Goal: Task Accomplishment & Management: Manage account settings

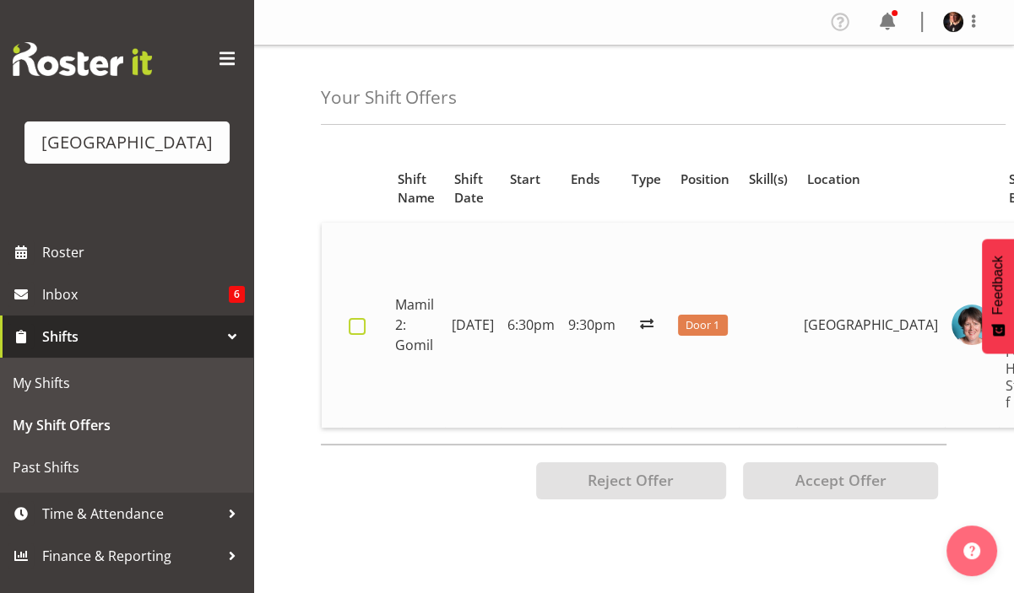
click at [359, 318] on span at bounding box center [357, 326] width 17 height 17
checkbox input "true"
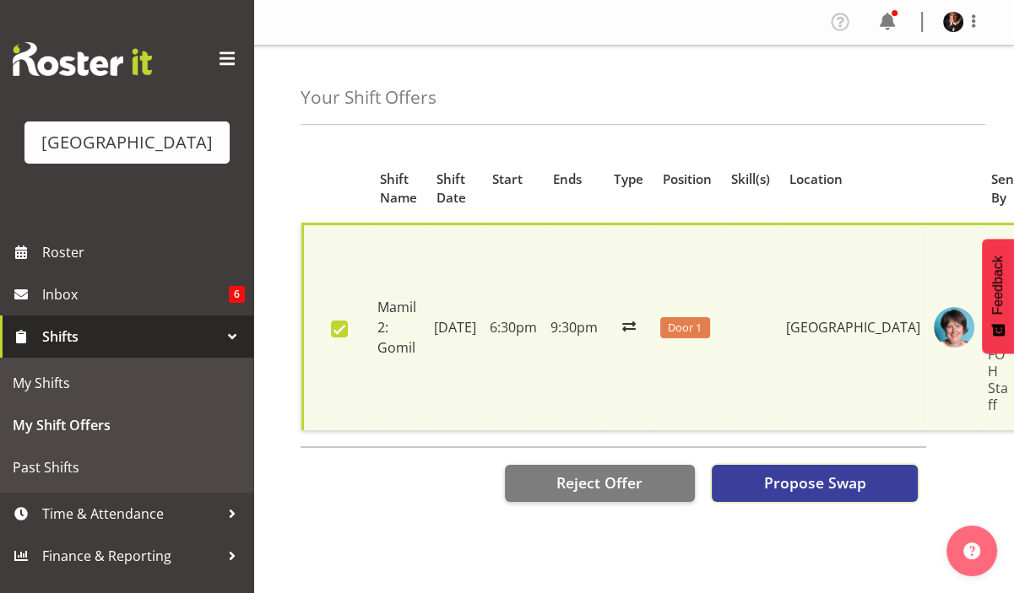
click at [809, 472] on span "Propose Swap" at bounding box center [814, 483] width 102 height 22
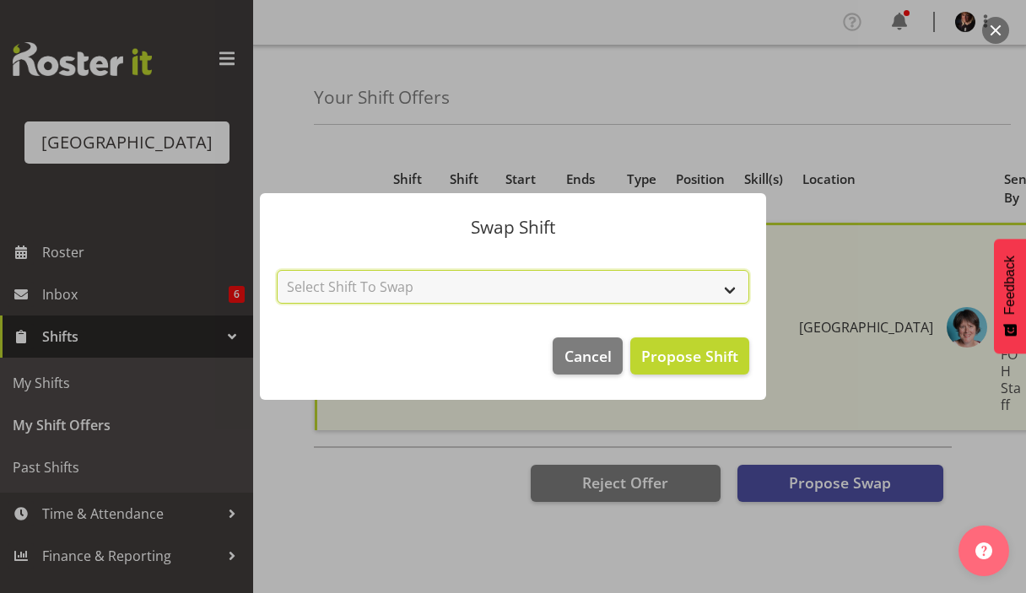
click at [733, 288] on select "Select Shift To Swap No Shift Usher 1 - 4th Oct (12:00pm until 4:30pm) Usher 2 …" at bounding box center [513, 287] width 473 height 34
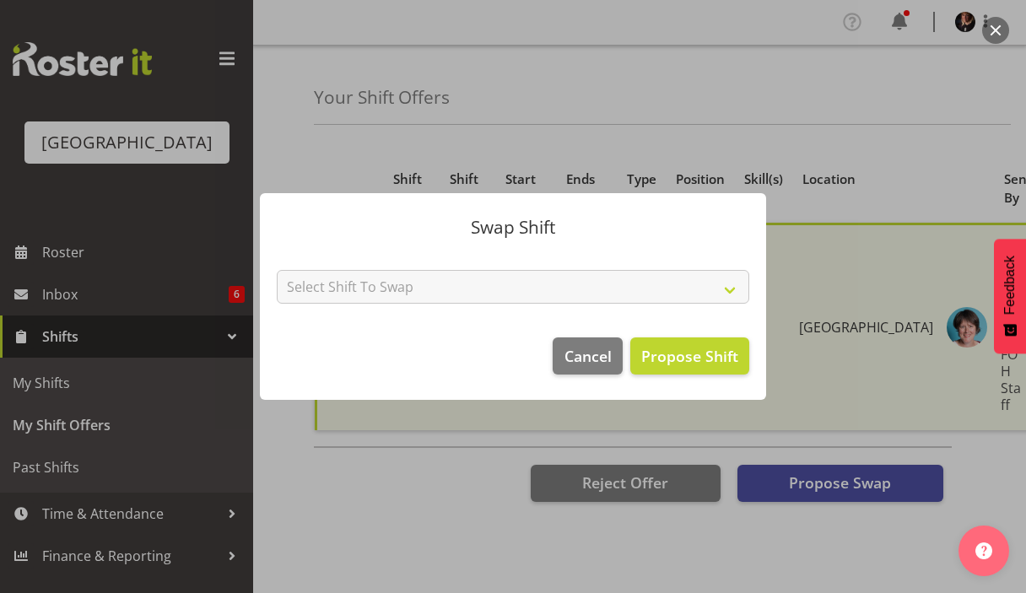
click at [382, 337] on footer "Cancel Propose Shift" at bounding box center [513, 360] width 506 height 79
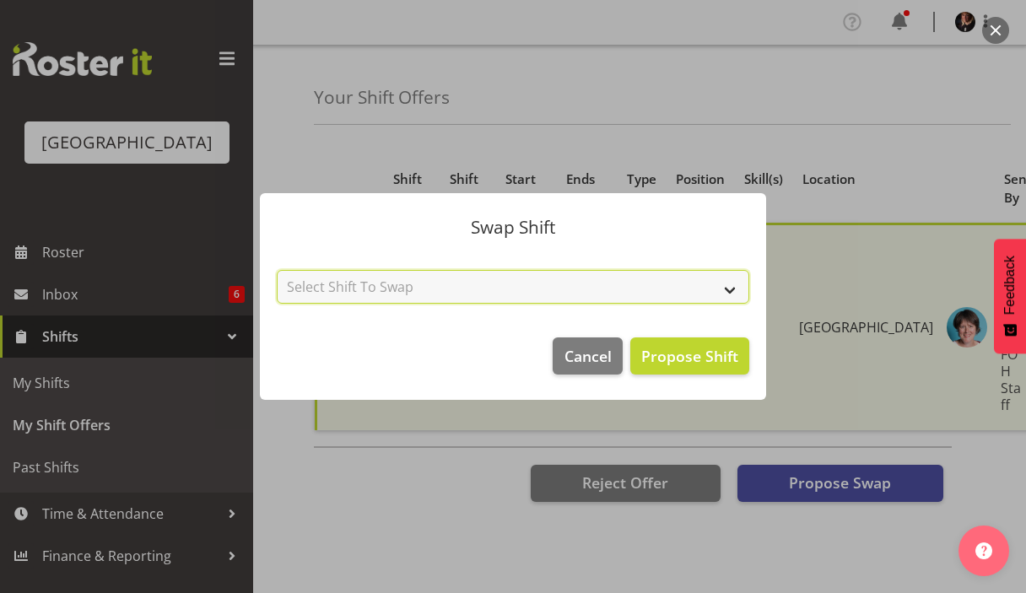
click at [733, 289] on select "Select Shift To Swap No Shift Usher 1 - 4th Oct (12:00pm until 4:30pm) Usher 2 …" at bounding box center [513, 287] width 473 height 34
select select "[object Object]"
click at [277, 270] on select "Select Shift To Swap No Shift Usher 1 - 4th Oct (12:00pm until 4:30pm) Usher 2 …" at bounding box center [513, 287] width 473 height 34
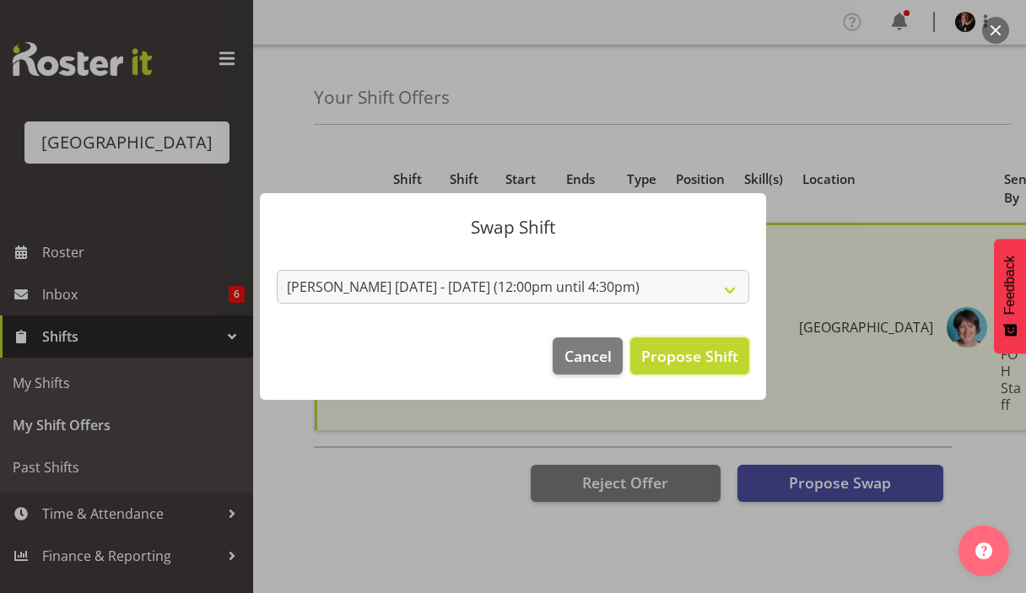
click at [672, 349] on span "Propose Shift" at bounding box center [690, 356] width 97 height 20
checkbox input "false"
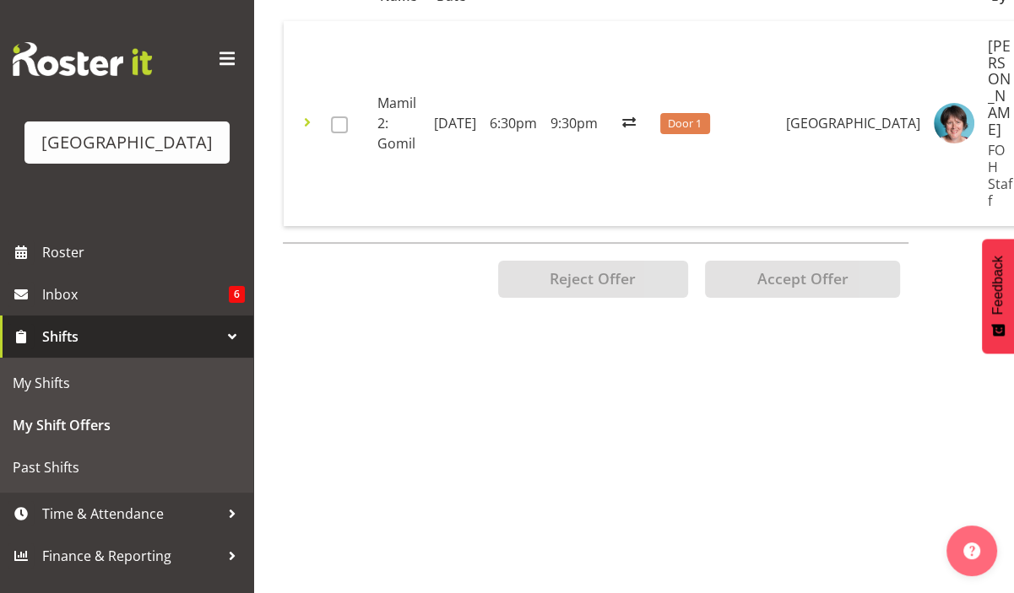
scroll to position [0, 0]
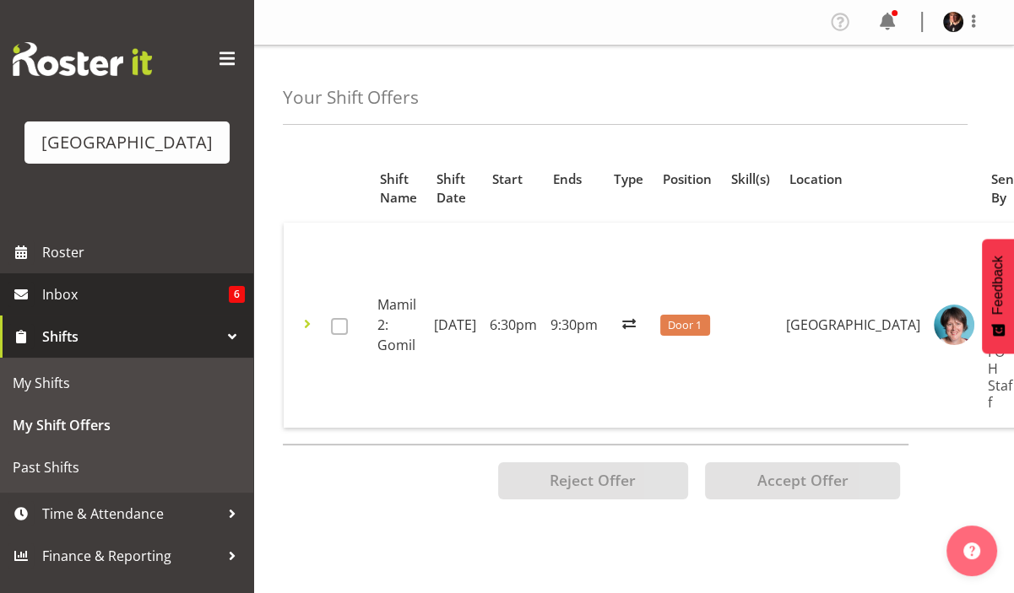
click at [71, 307] on span "Inbox" at bounding box center [135, 294] width 187 height 25
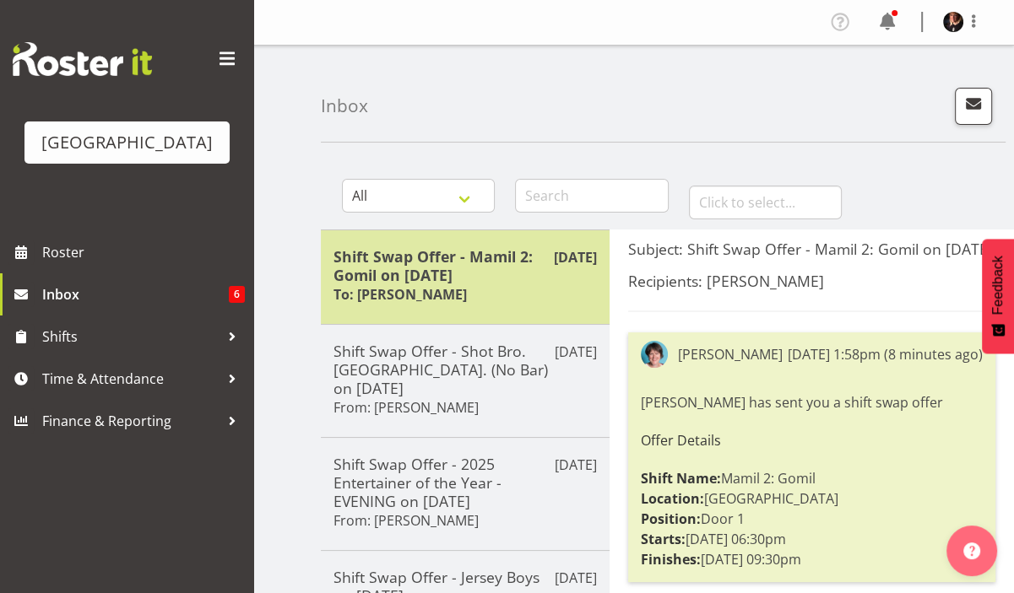
click at [562, 263] on p "[DATE]" at bounding box center [575, 257] width 43 height 20
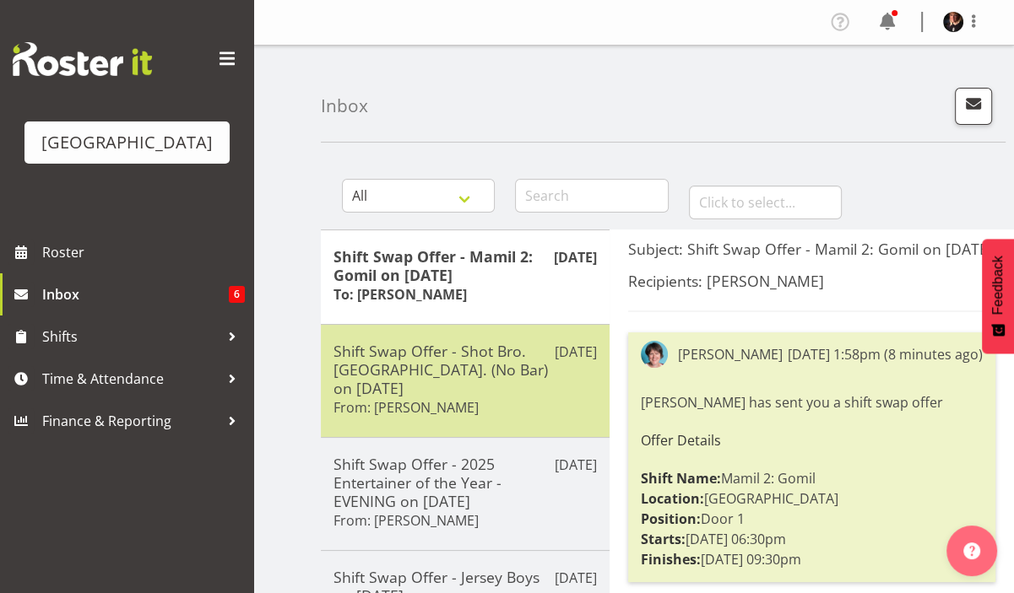
click at [508, 383] on div "Shift Swap Offer - Shot Bro. [GEOGRAPHIC_DATA]. (No Bar) on [DATE] From: [PERSO…" at bounding box center [464, 381] width 263 height 79
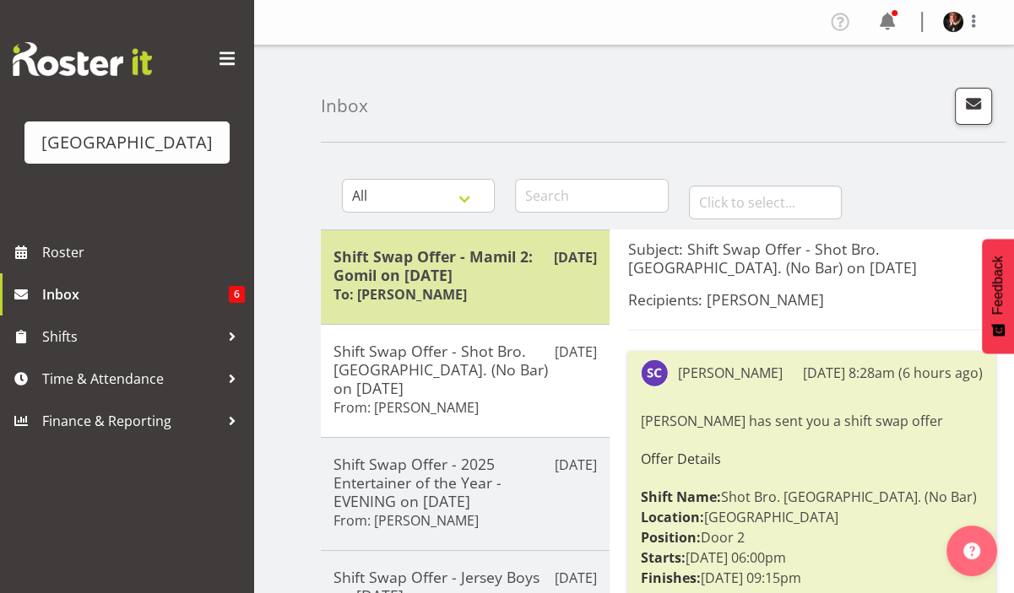
click at [506, 290] on div "Shift Swap Offer - Mamil 2: Gomil on [DATE] To: [PERSON_NAME]" at bounding box center [464, 277] width 263 height 60
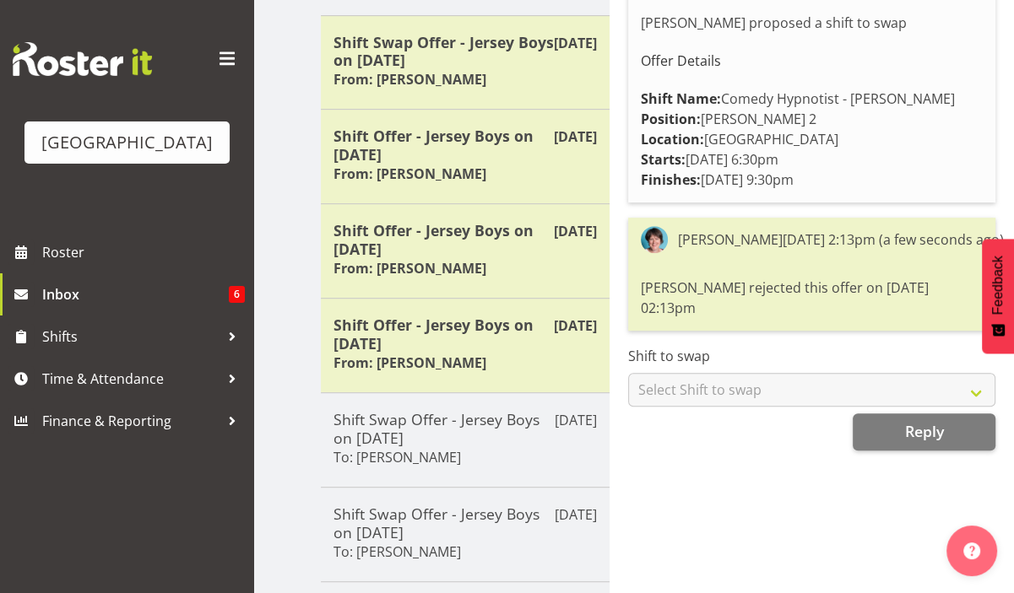
scroll to position [662, 0]
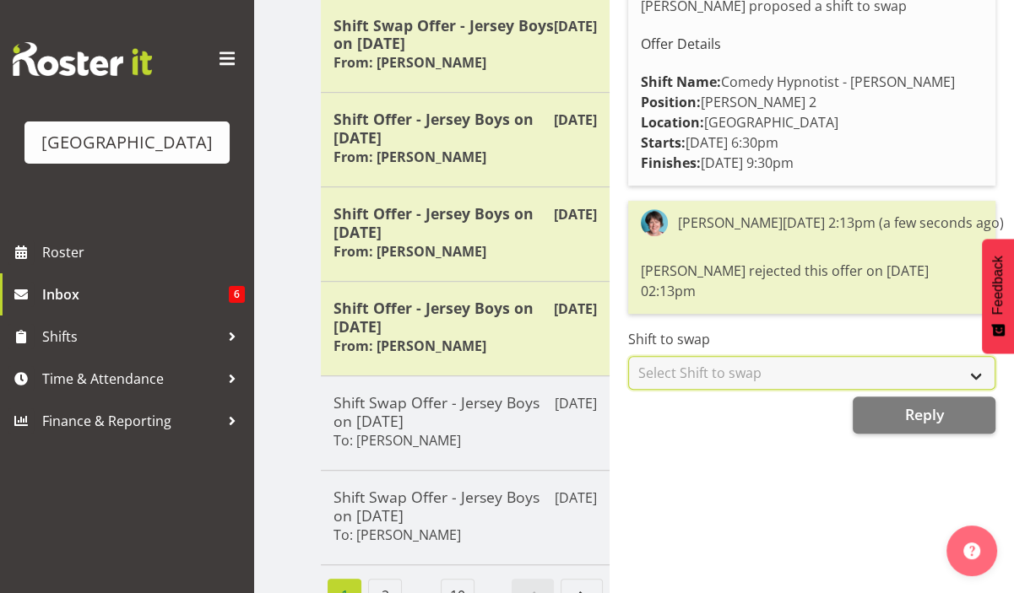
click at [980, 366] on select "Select Shift to swap No Shift [PERSON_NAME] [DATE] - [DATE] (12:00pm until 4:30…" at bounding box center [811, 373] width 367 height 34
select select "0"
click at [628, 356] on select "Select Shift to swap No Shift [PERSON_NAME] [DATE] - [DATE] (12:00pm until 4:30…" at bounding box center [811, 373] width 367 height 34
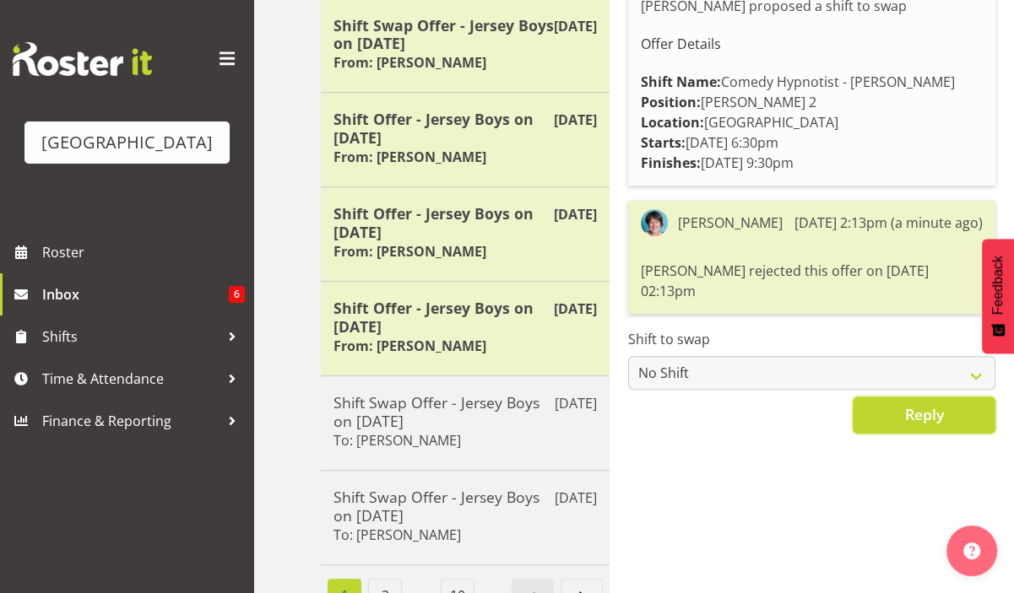
click at [949, 409] on button "Reply" at bounding box center [924, 415] width 143 height 37
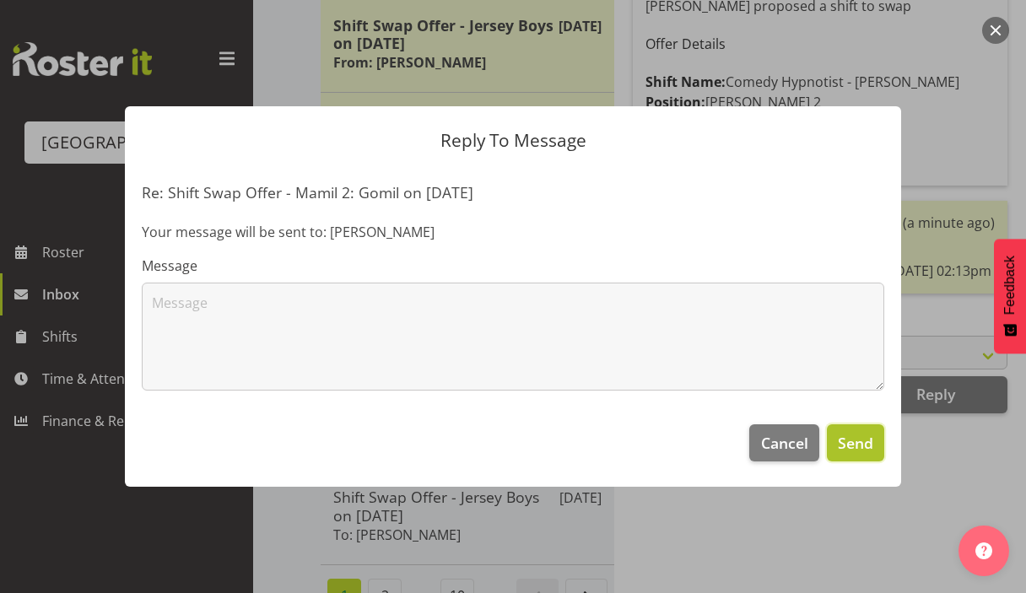
click at [875, 452] on button "Send" at bounding box center [855, 443] width 57 height 37
click at [790, 441] on span "Cancel" at bounding box center [784, 443] width 47 height 22
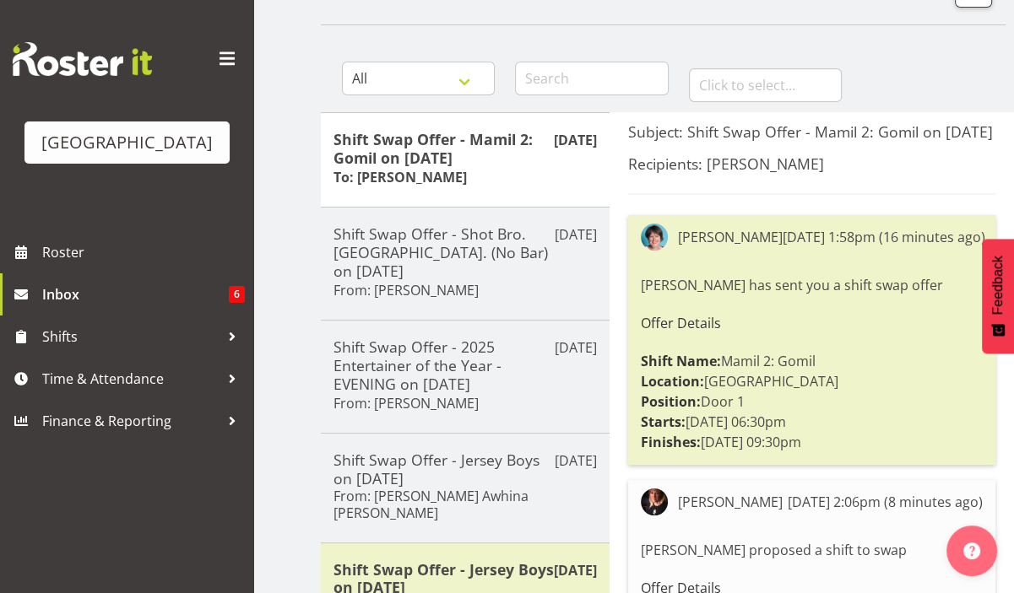
scroll to position [0, 0]
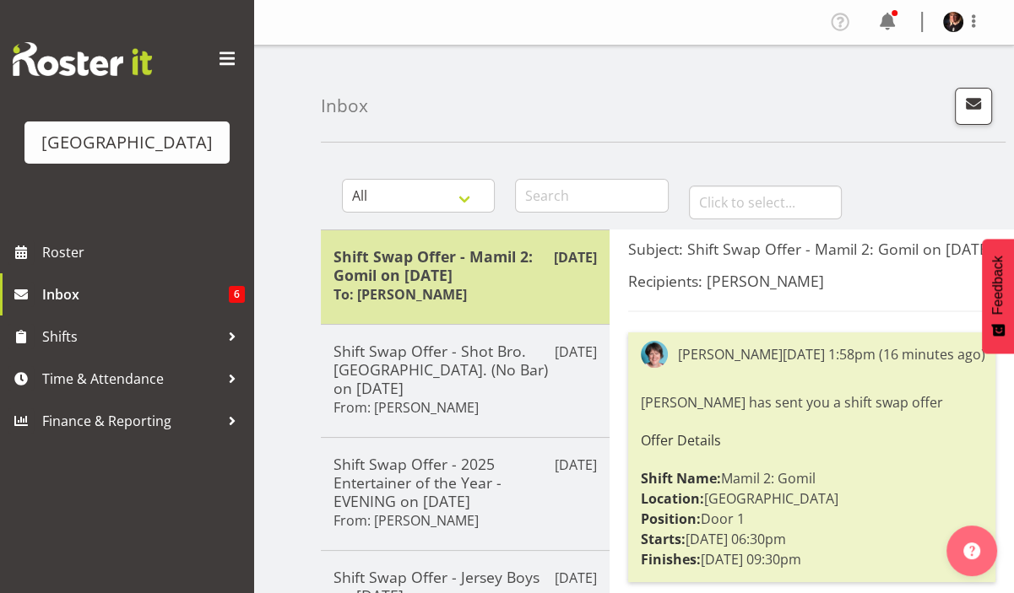
drag, startPoint x: 507, startPoint y: 263, endPoint x: 506, endPoint y: 255, distance: 8.5
click at [506, 256] on h5 "Shift Swap Offer - Mamil 2: Gomil on [DATE]" at bounding box center [464, 265] width 263 height 37
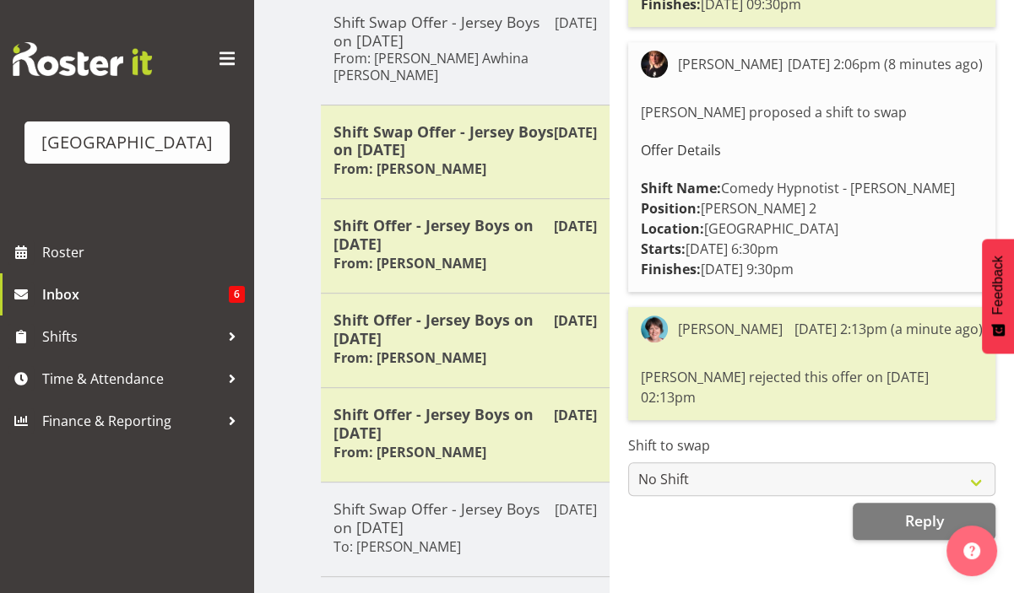
scroll to position [662, 0]
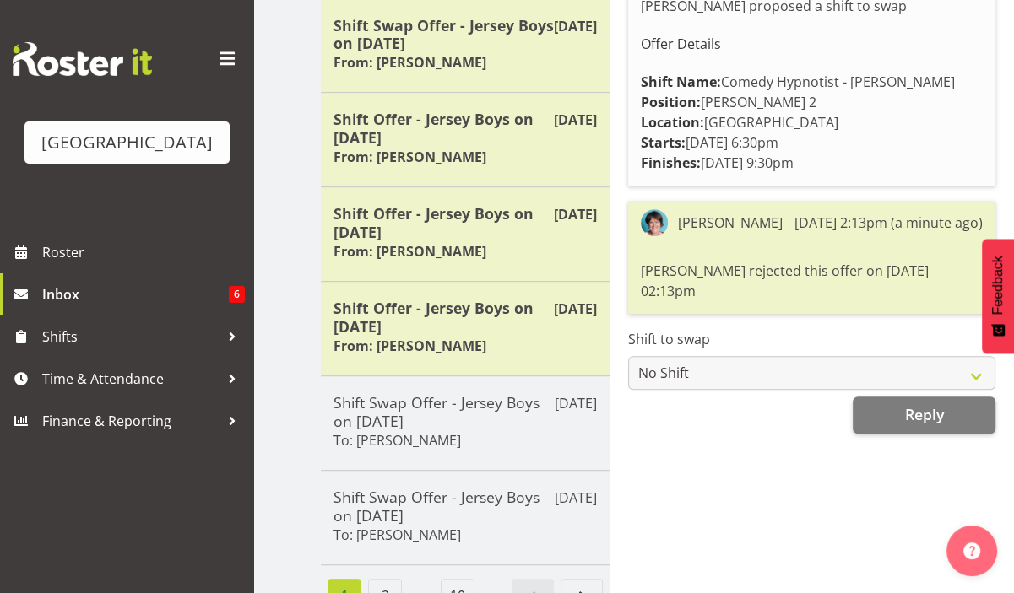
click at [760, 266] on div "[PERSON_NAME] [DATE] 2:13pm (a minute ago) [PERSON_NAME] rejected this offer on…" at bounding box center [811, 257] width 367 height 113
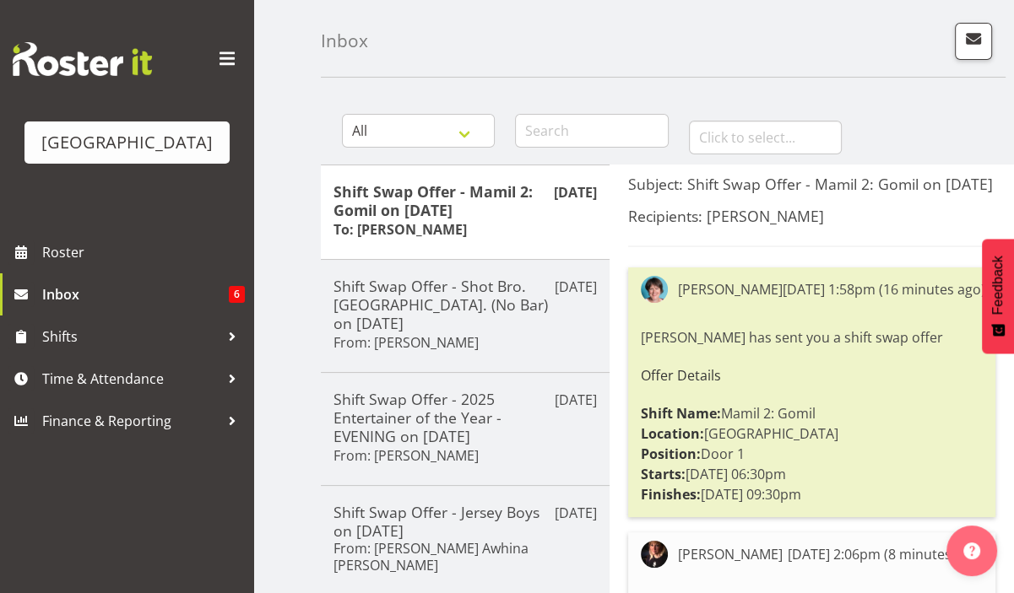
scroll to position [0, 0]
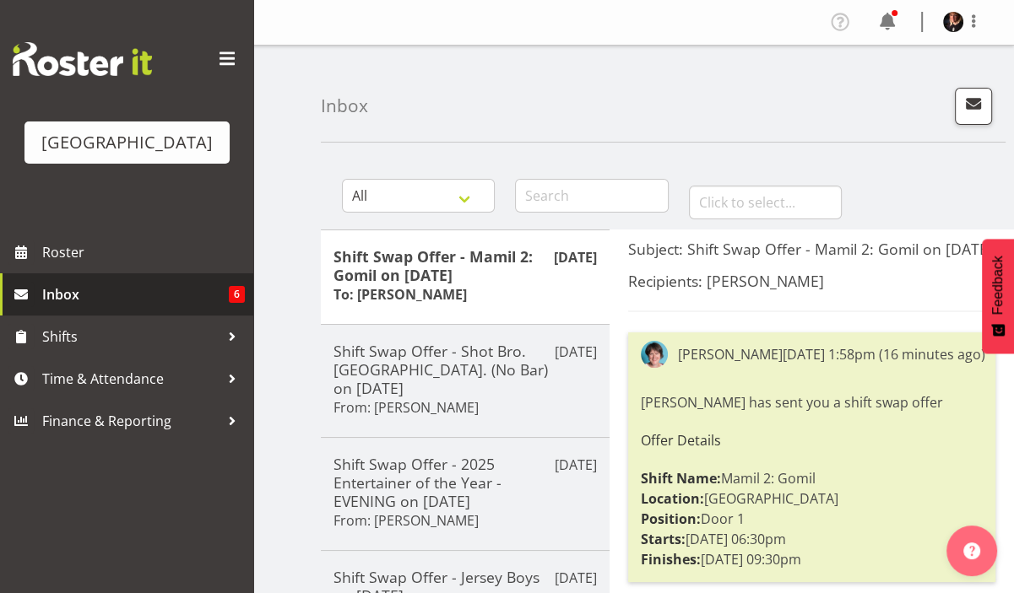
click at [57, 307] on span "Inbox" at bounding box center [135, 294] width 187 height 25
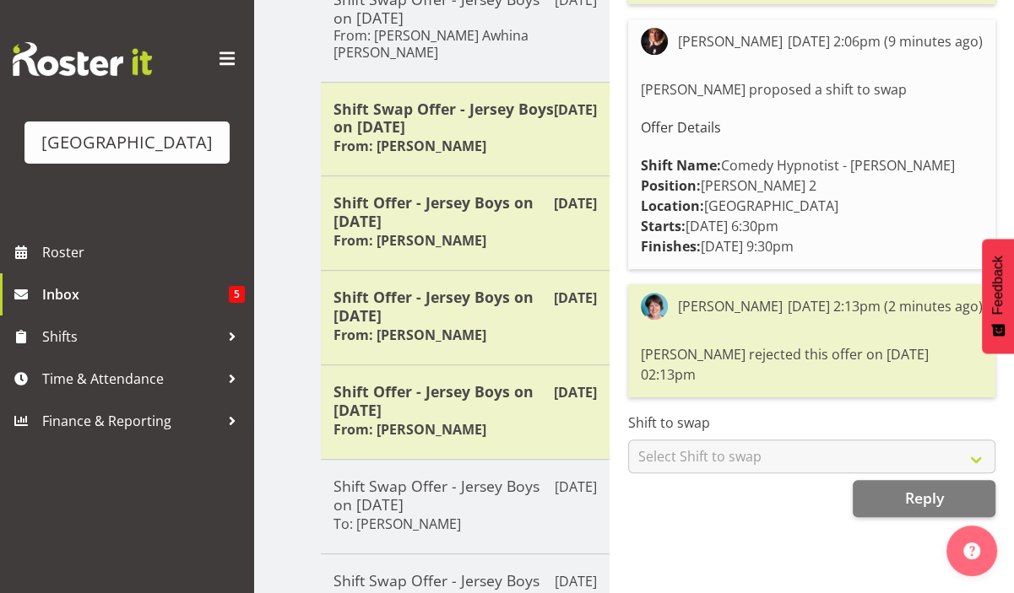
scroll to position [662, 0]
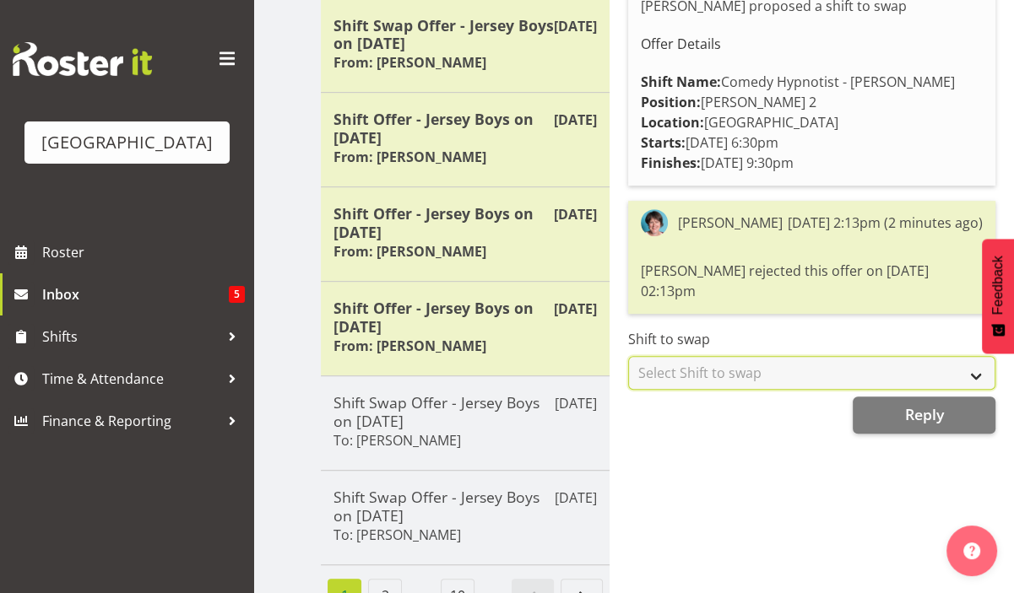
click at [980, 372] on select "Select Shift to swap No Shift [PERSON_NAME] [DATE] - [DATE] (12:00pm until 4:30…" at bounding box center [811, 373] width 367 height 34
select select "0"
click at [628, 356] on select "Select Shift to swap No Shift [PERSON_NAME] [DATE] - [DATE] (12:00pm until 4:30…" at bounding box center [811, 373] width 367 height 34
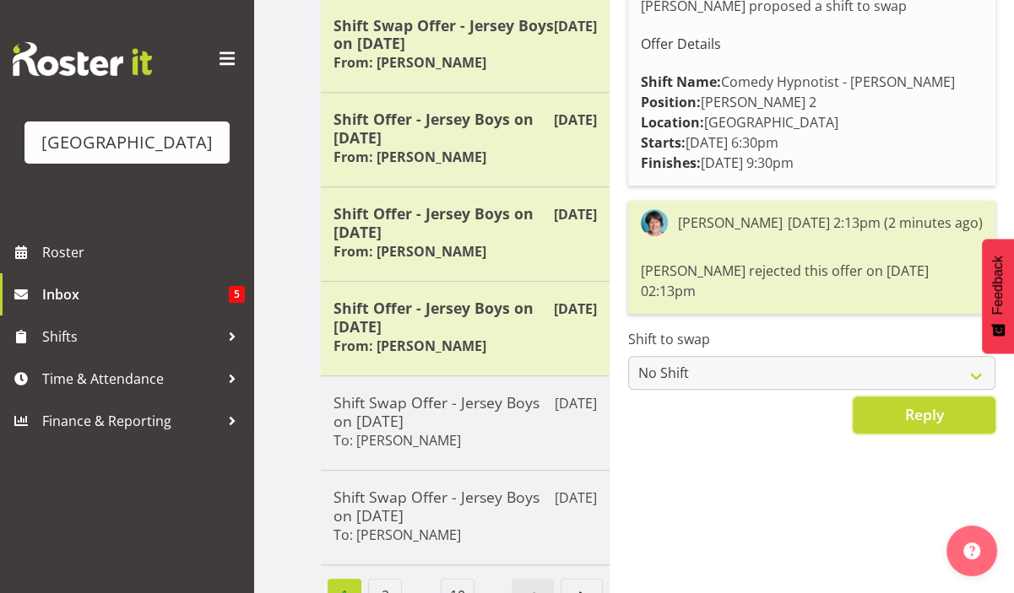
click at [907, 407] on span "Reply" at bounding box center [923, 414] width 39 height 20
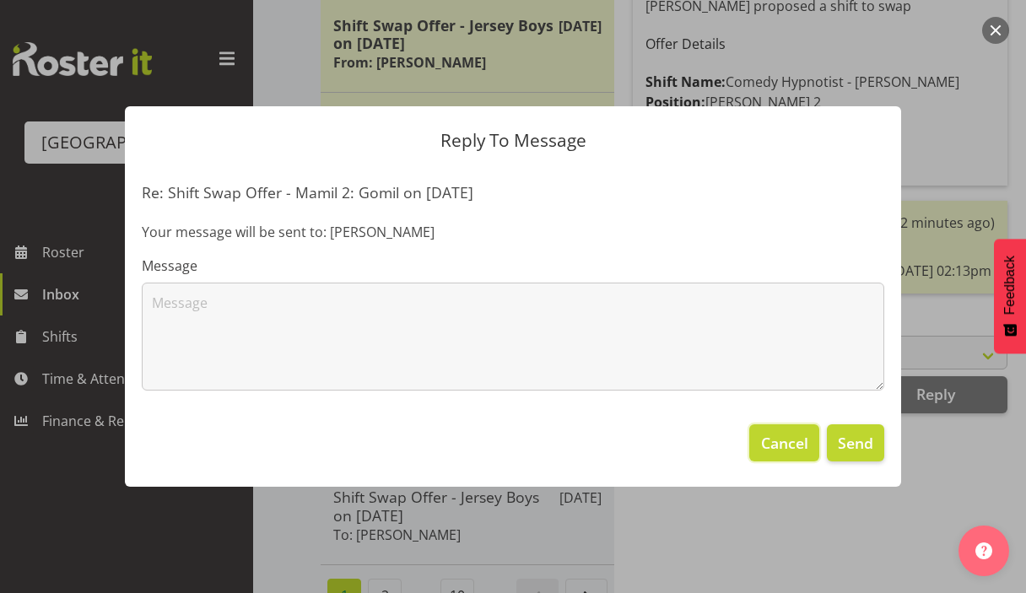
click at [793, 438] on span "Cancel" at bounding box center [784, 443] width 47 height 22
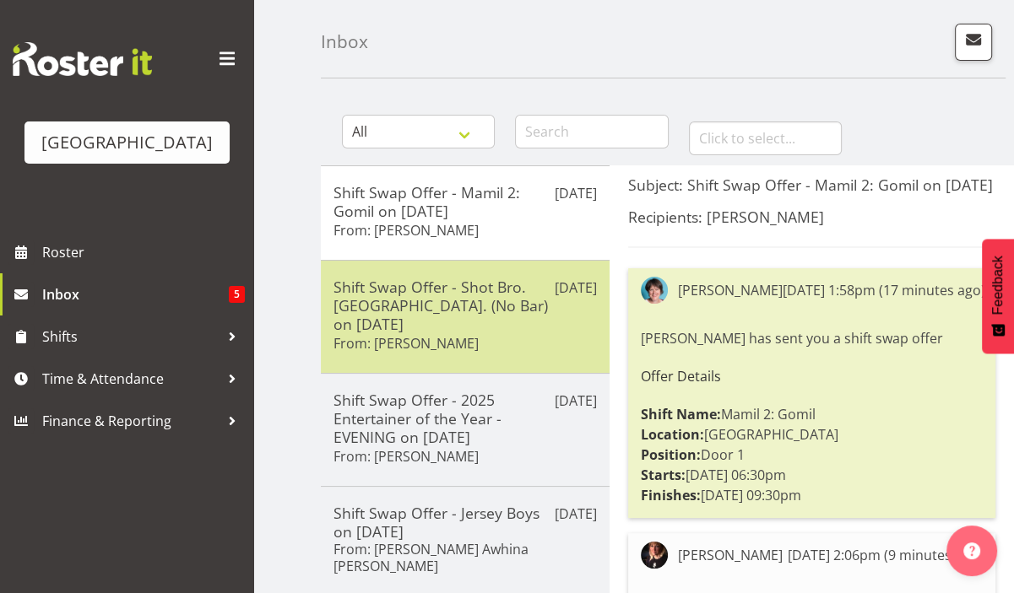
scroll to position [0, 0]
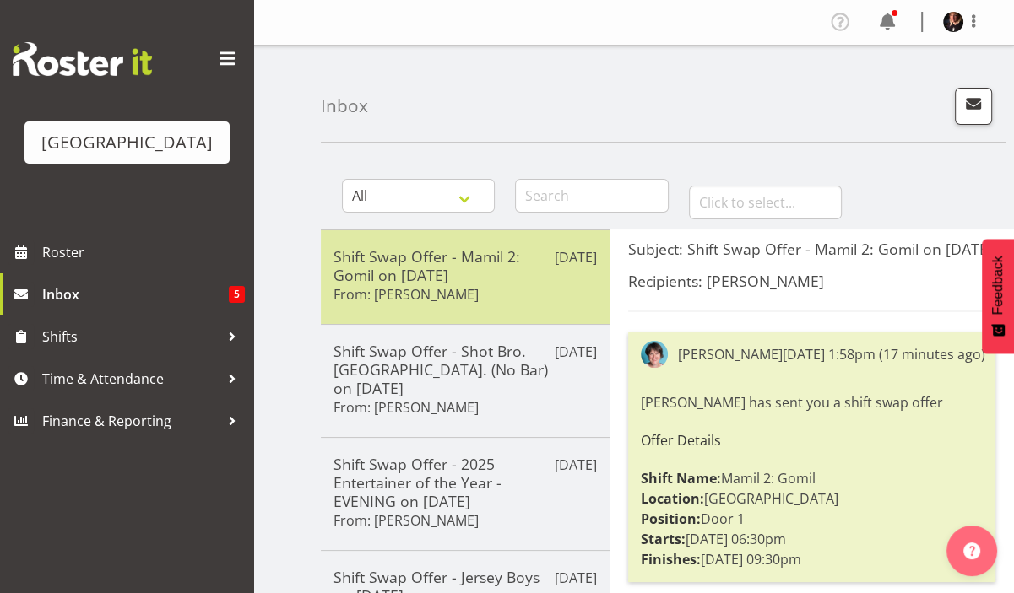
click at [409, 266] on h5 "Shift Swap Offer - Mamil 2: Gomil on [DATE]" at bounding box center [464, 265] width 263 height 37
click at [441, 270] on h5 "Shift Swap Offer - Mamil 2: Gomil on [DATE]" at bounding box center [464, 265] width 263 height 37
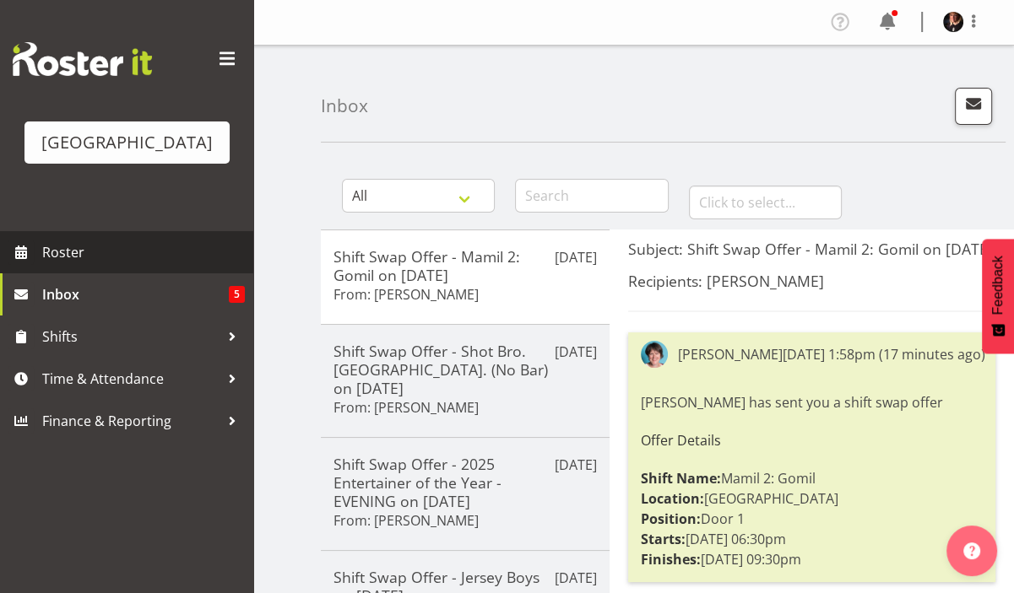
click at [72, 265] on span "Roster" at bounding box center [143, 252] width 203 height 25
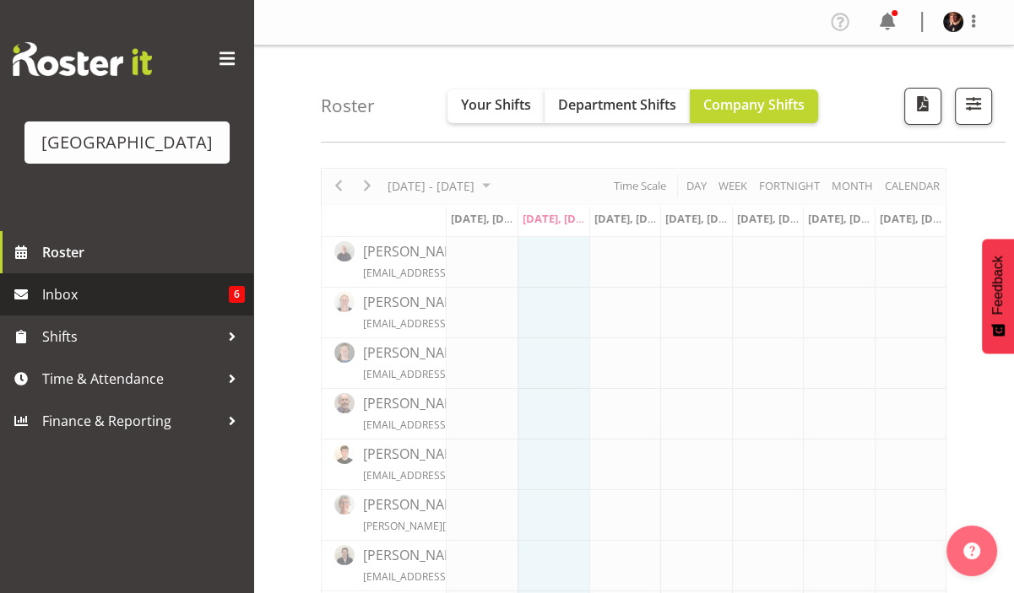
click at [70, 307] on span "Inbox" at bounding box center [135, 294] width 187 height 25
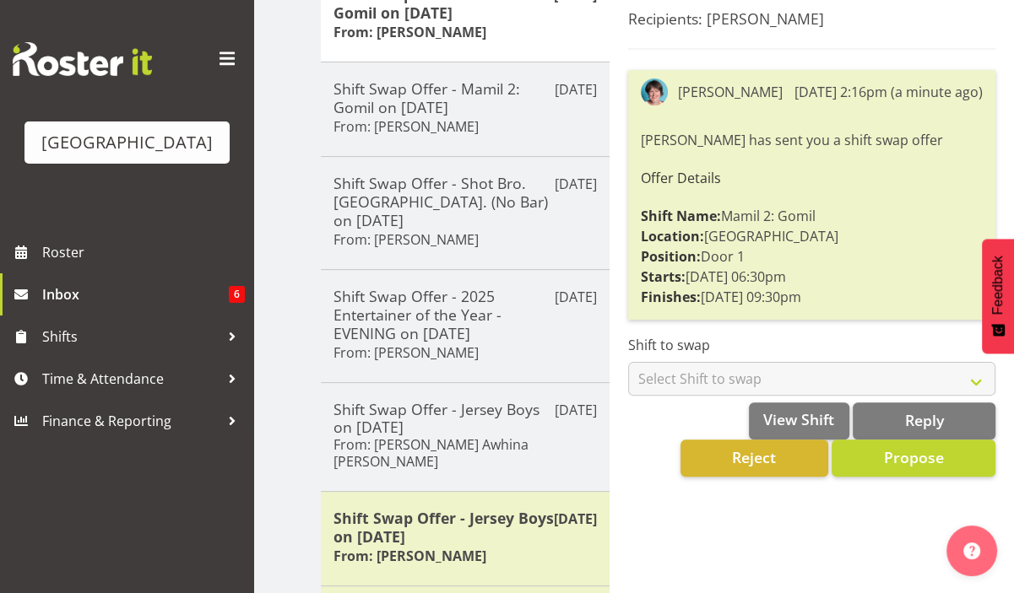
scroll to position [288, 0]
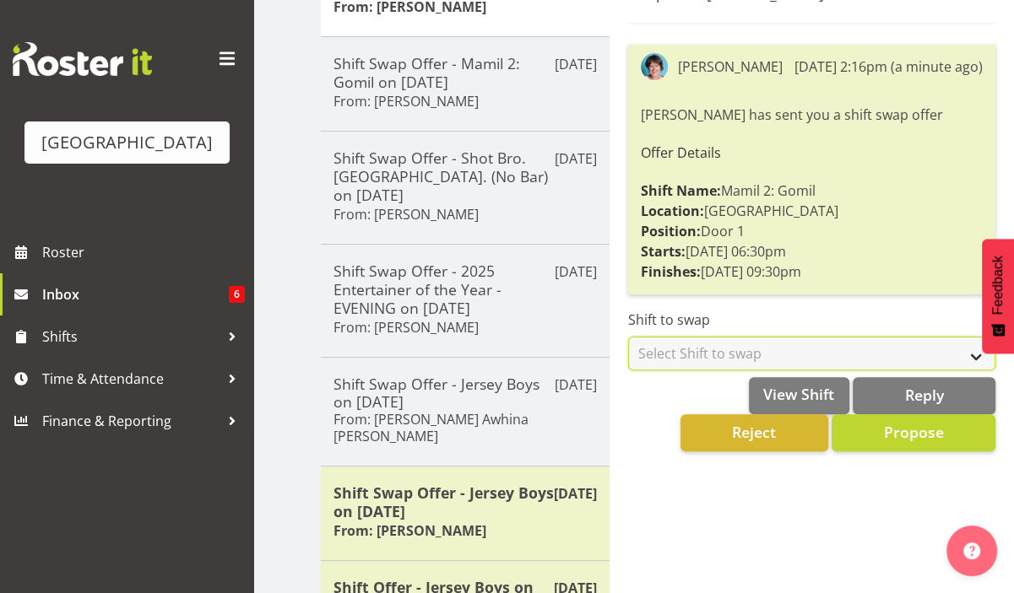
click at [972, 365] on select "Select Shift to swap No Shift [PERSON_NAME] [DATE] - [DATE] (12:00pm until 4:30…" at bounding box center [811, 354] width 367 height 34
select select "0"
click at [628, 355] on select "Select Shift to swap No Shift Usher 1 - 4th Oct (12:00pm until 4:30pm) Usher 2 …" at bounding box center [811, 354] width 367 height 34
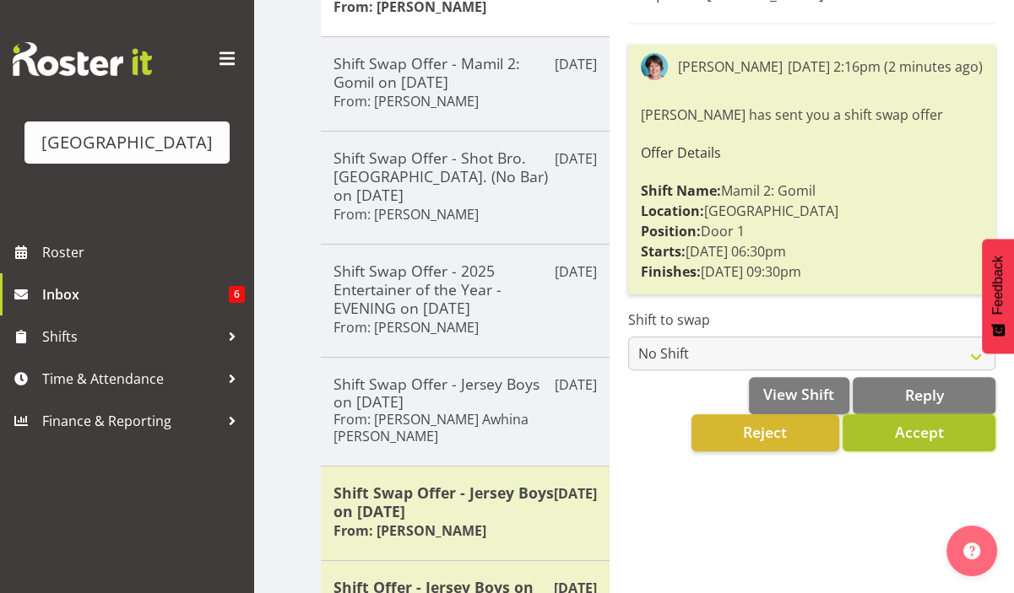
click at [918, 442] on span "Accept" at bounding box center [918, 432] width 49 height 20
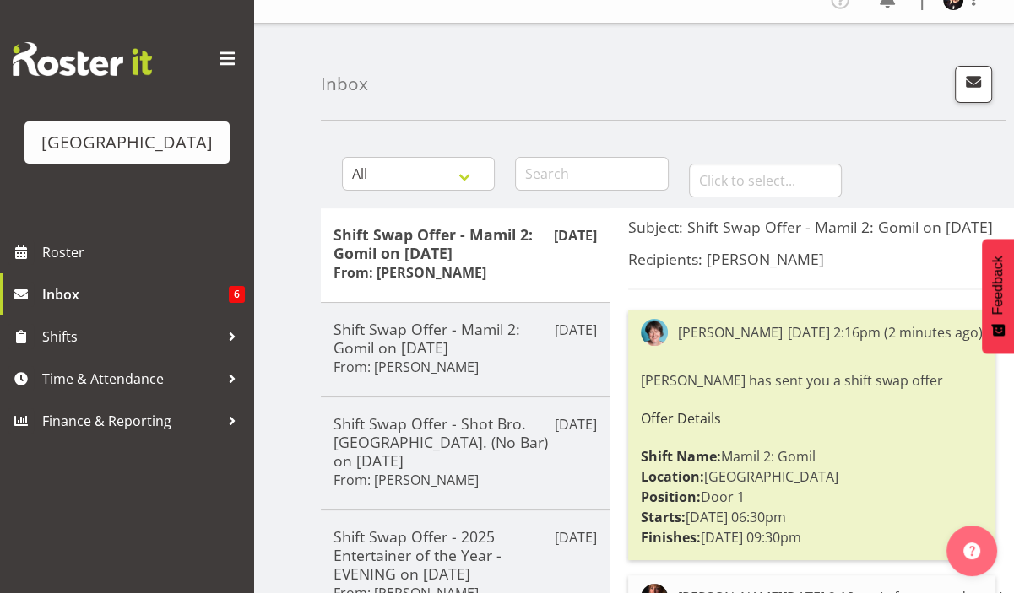
scroll to position [0, 0]
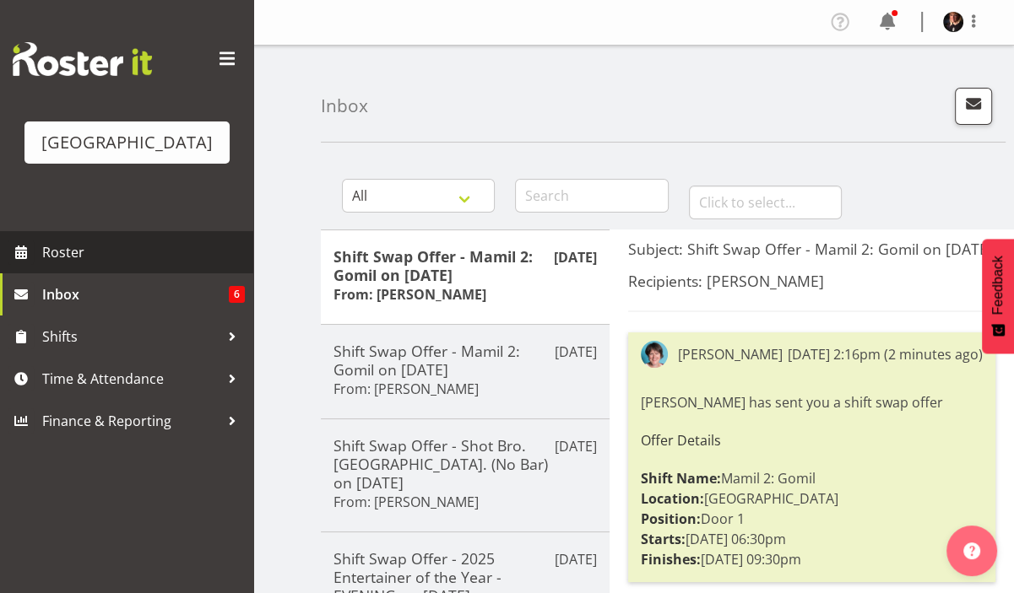
click at [51, 265] on span "Roster" at bounding box center [143, 252] width 203 height 25
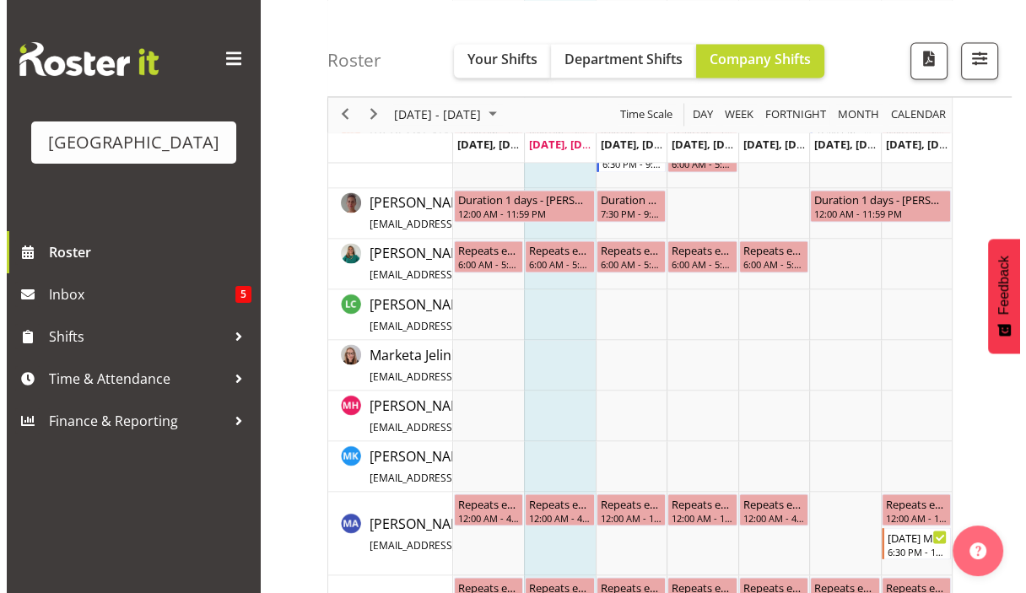
scroll to position [2423, 0]
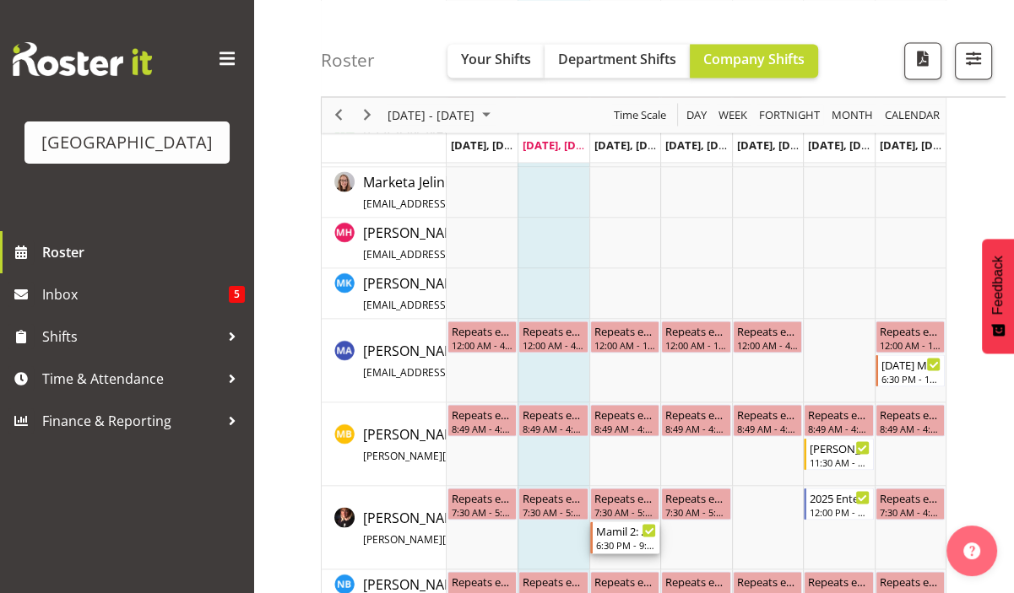
click at [621, 539] on div "6:30 PM - 9:30 PM" at bounding box center [626, 545] width 60 height 14
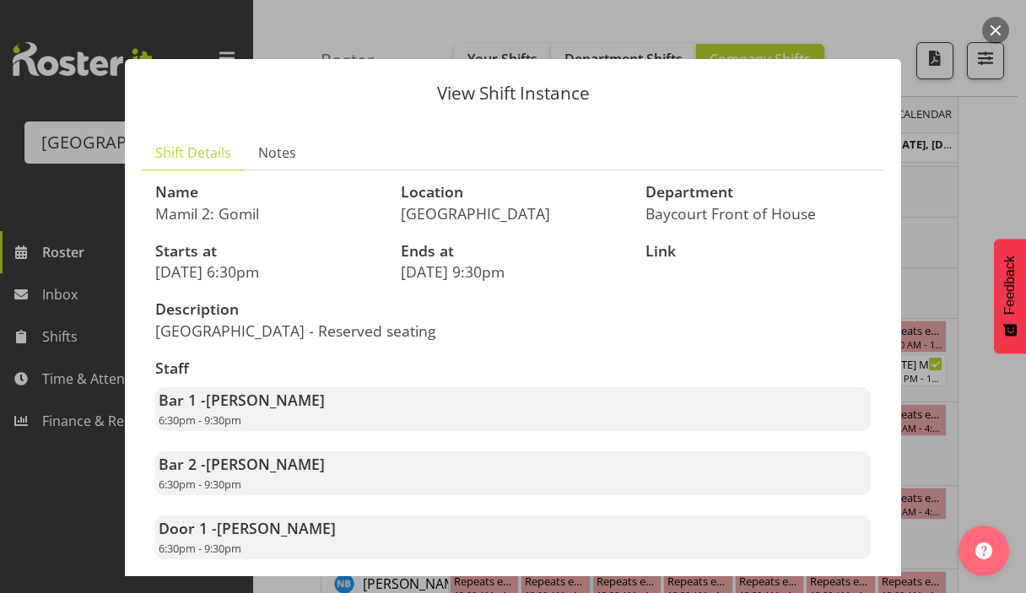
click at [621, 539] on div "Door 1 - Michelle Englehardt 6:30pm - 9:30pm" at bounding box center [513, 538] width 716 height 44
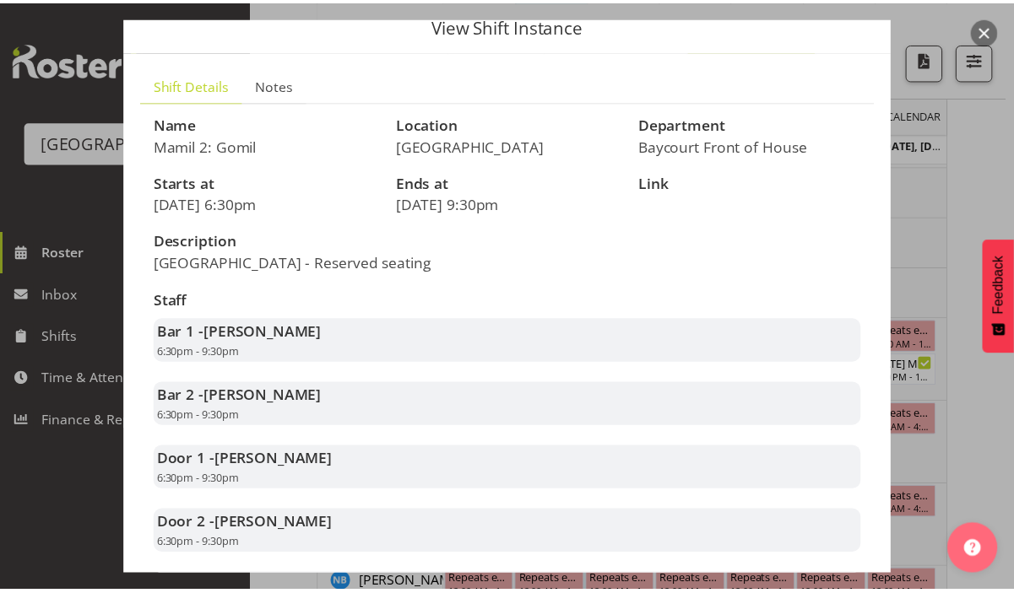
scroll to position [0, 0]
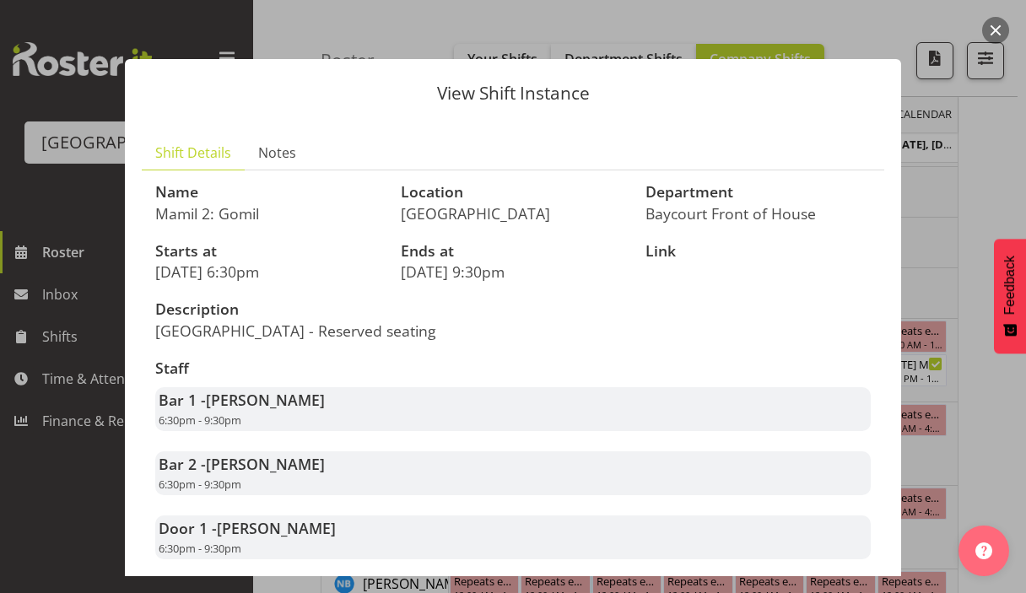
click at [995, 26] on button "button" at bounding box center [996, 30] width 27 height 27
